Goal: Task Accomplishment & Management: Use online tool/utility

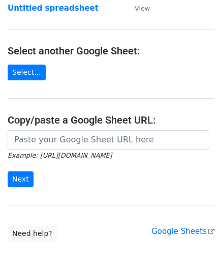
scroll to position [102, 0]
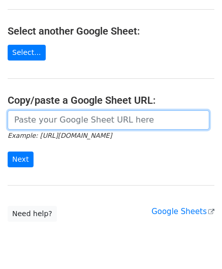
click at [38, 126] on input "url" at bounding box center [109, 119] width 202 height 19
paste input "[URL][DOMAIN_NAME]"
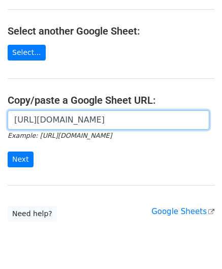
scroll to position [0, 226]
type input "[URL][DOMAIN_NAME]"
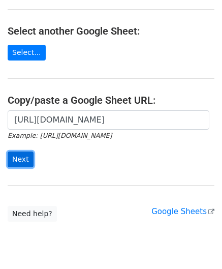
click at [21, 155] on input "Next" at bounding box center [21, 160] width 26 height 16
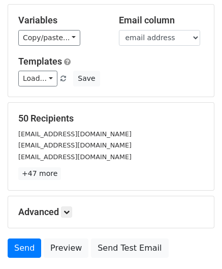
scroll to position [124, 0]
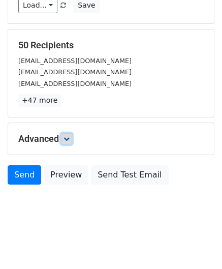
click at [70, 137] on icon at bounding box center [67, 139] width 6 height 6
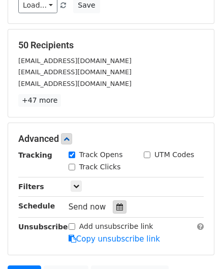
click at [117, 204] on icon at bounding box center [120, 207] width 7 height 7
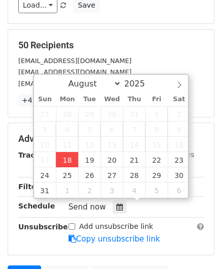
type input "2025-08-18 12:00"
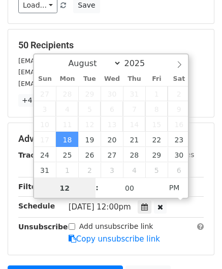
paste input "Hour"
type input "2"
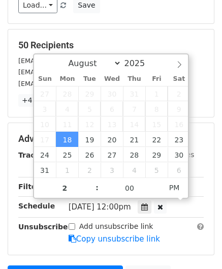
type input "2025-08-18 14:00"
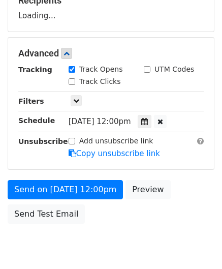
scroll to position [195, 0]
